Goal: Find specific page/section: Find specific page/section

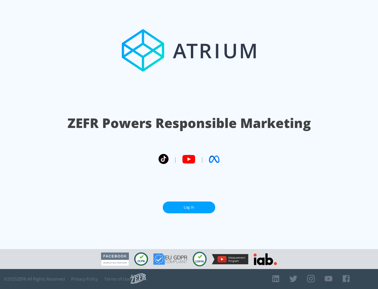
click at [189, 207] on link "Log In" at bounding box center [189, 208] width 53 height 12
